Goal: Information Seeking & Learning: Understand process/instructions

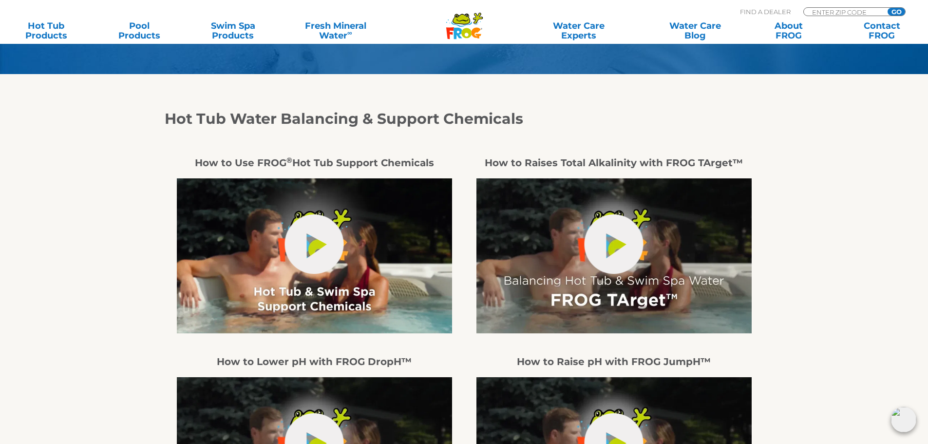
scroll to position [195, 0]
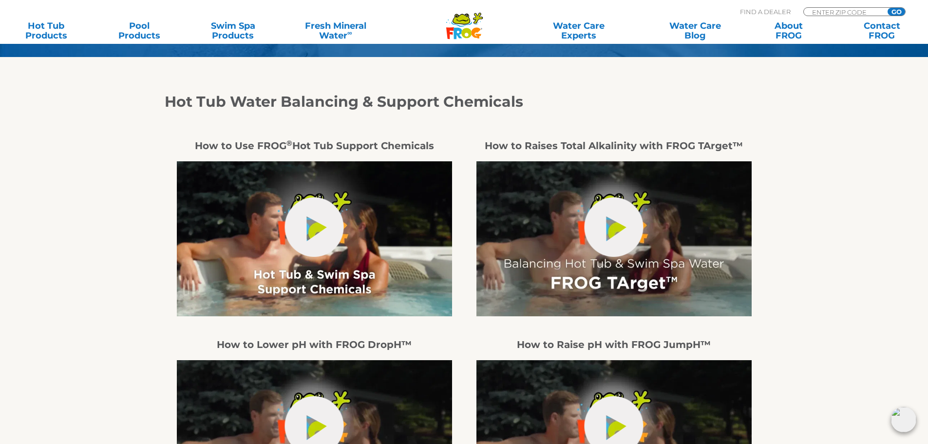
click at [258, 208] on img at bounding box center [314, 238] width 275 height 155
click at [317, 212] on link "hide-me" at bounding box center [314, 226] width 59 height 59
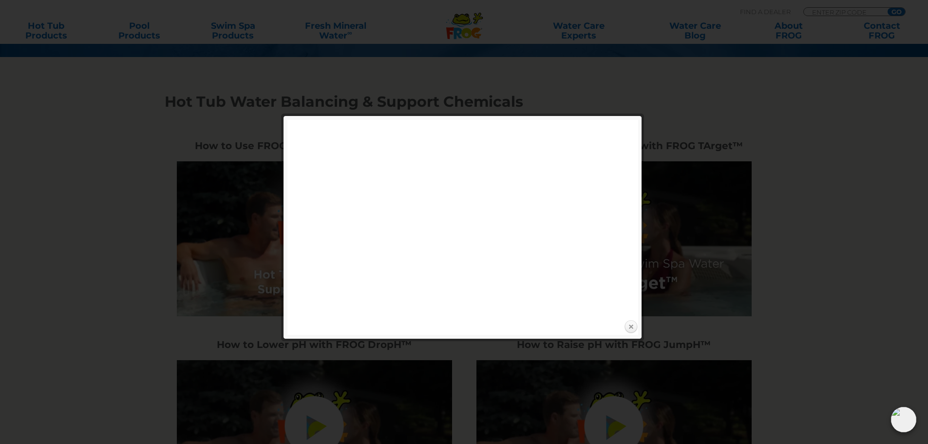
click at [631, 327] on link "Close" at bounding box center [630, 326] width 15 height 15
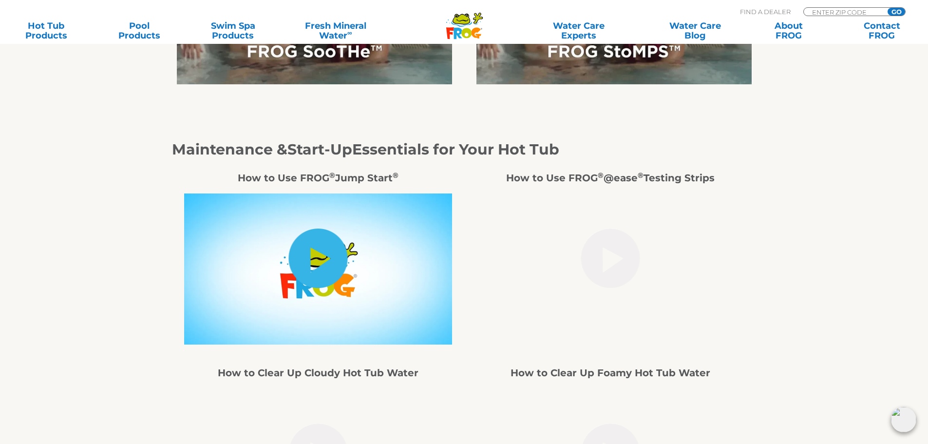
scroll to position [828, 0]
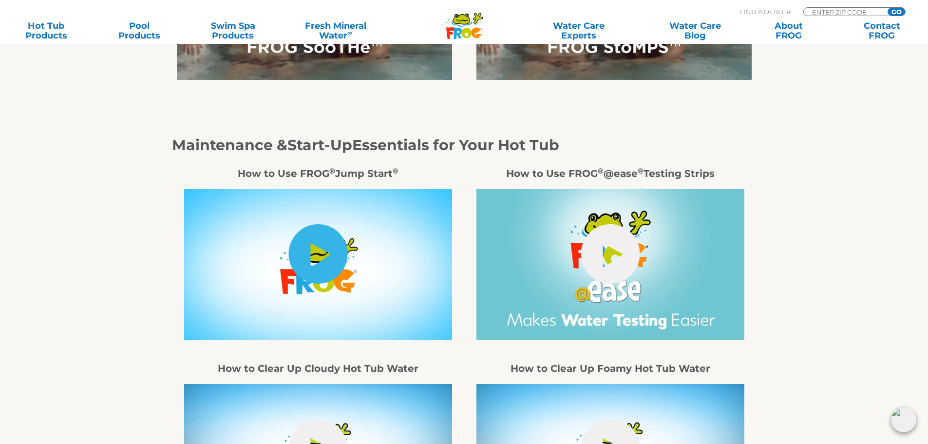
click at [321, 247] on link "hide-me" at bounding box center [317, 253] width 59 height 59
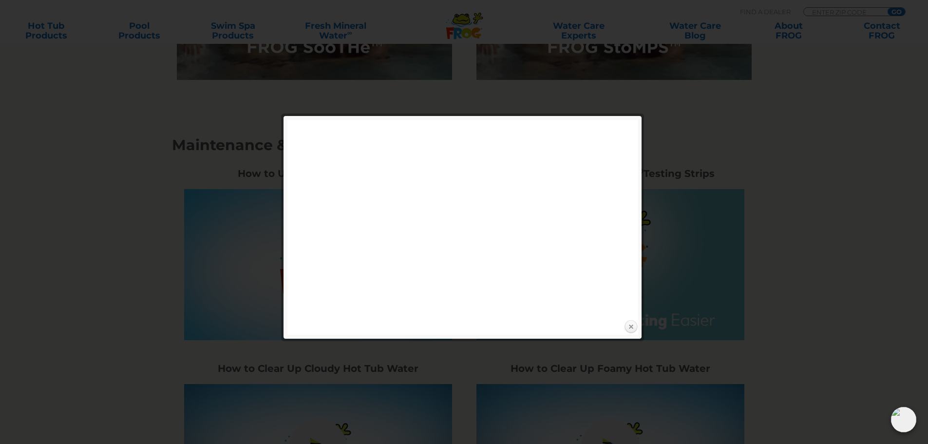
click at [627, 326] on link "Close" at bounding box center [630, 326] width 15 height 15
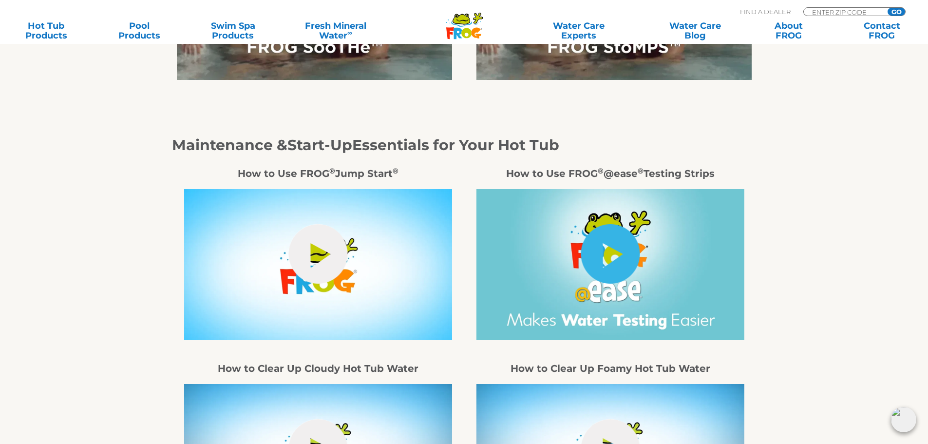
click at [624, 251] on link "hide-me" at bounding box center [609, 253] width 59 height 59
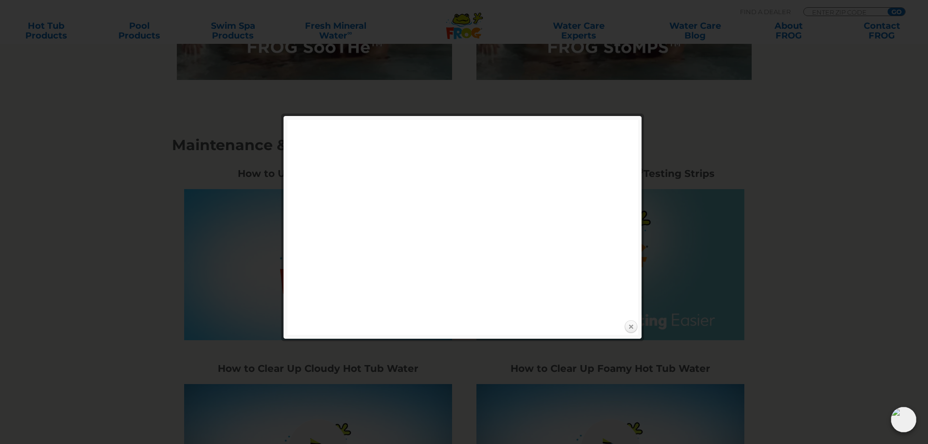
click at [635, 328] on link "Close" at bounding box center [630, 326] width 15 height 15
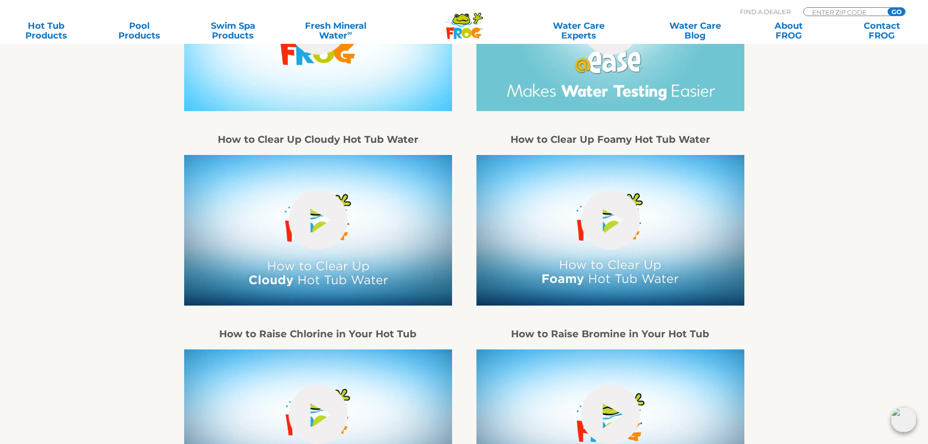
scroll to position [1071, 0]
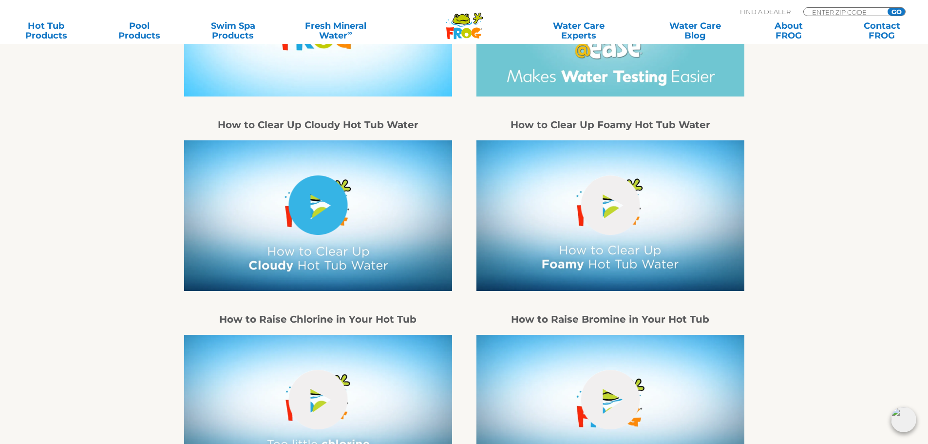
click at [316, 220] on link "hide-me" at bounding box center [317, 204] width 59 height 59
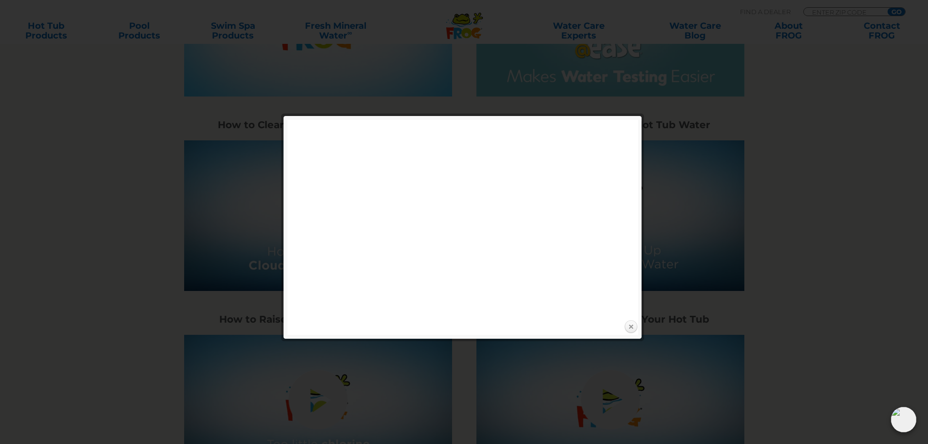
click at [633, 329] on link "Close" at bounding box center [630, 326] width 15 height 15
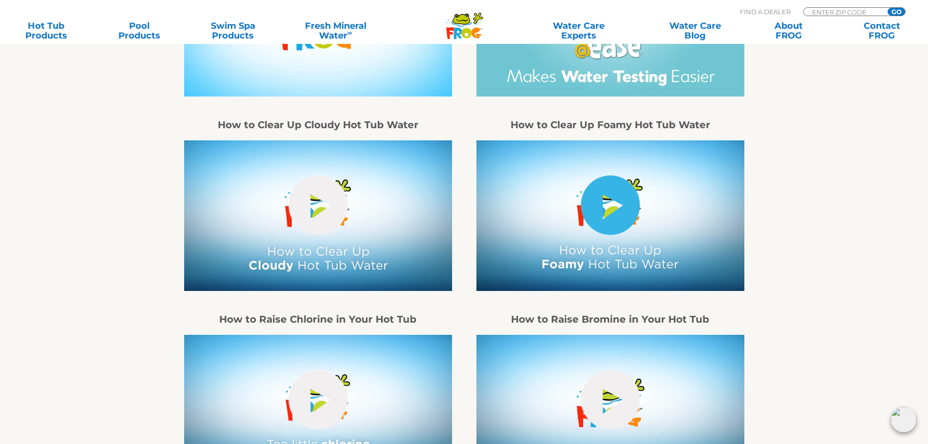
click at [629, 194] on link "hide-me" at bounding box center [609, 204] width 59 height 59
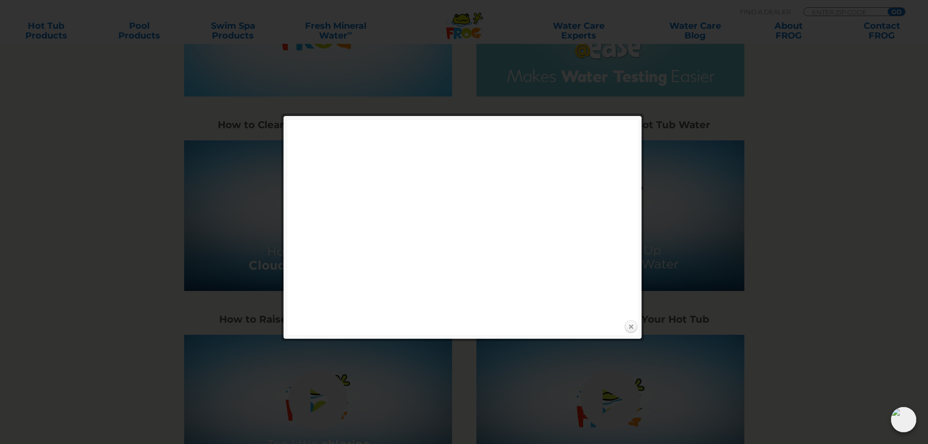
click at [634, 328] on link "Close" at bounding box center [630, 326] width 15 height 15
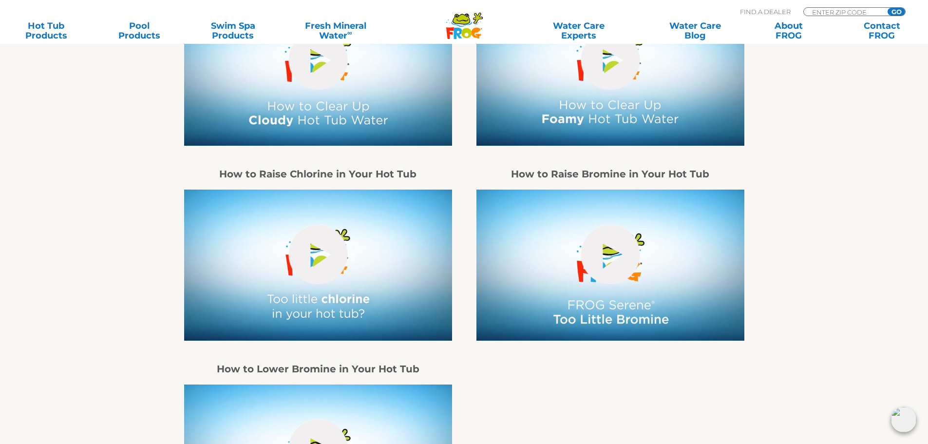
scroll to position [1217, 0]
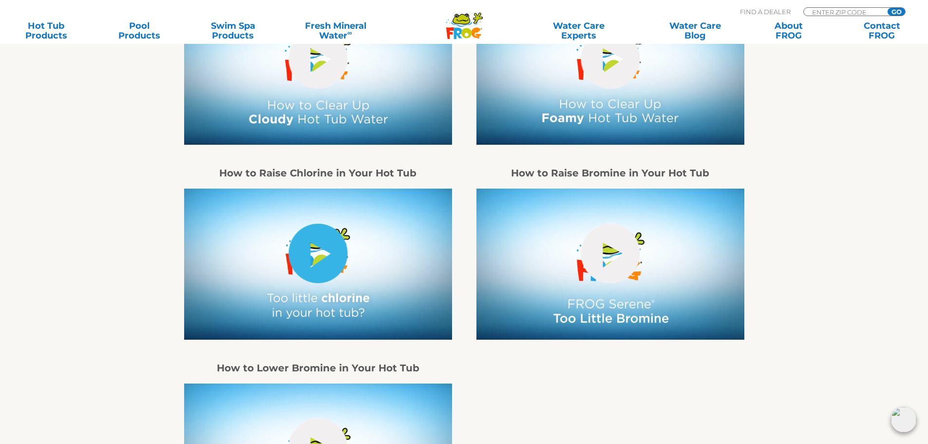
click at [324, 279] on link "hide-me" at bounding box center [317, 252] width 59 height 59
